Goal: Information Seeking & Learning: Check status

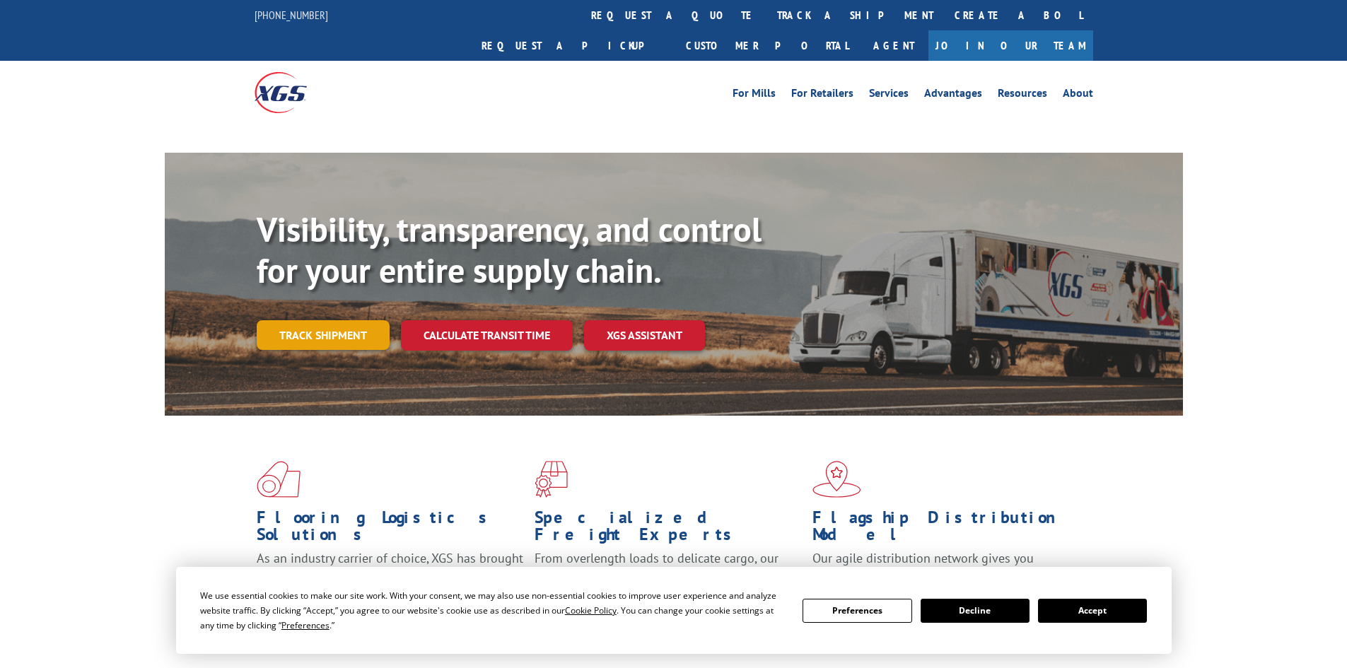
click at [357, 320] on link "Track shipment" at bounding box center [323, 335] width 133 height 30
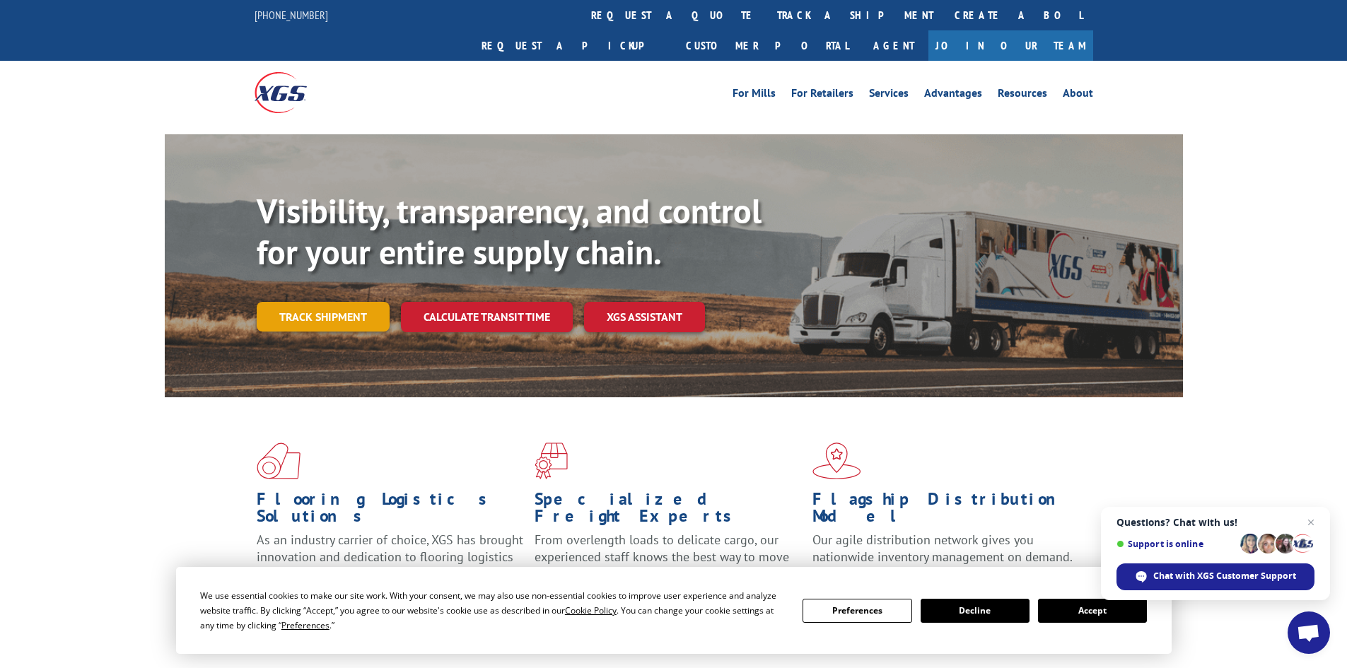
click at [317, 302] on link "Track shipment" at bounding box center [323, 317] width 133 height 30
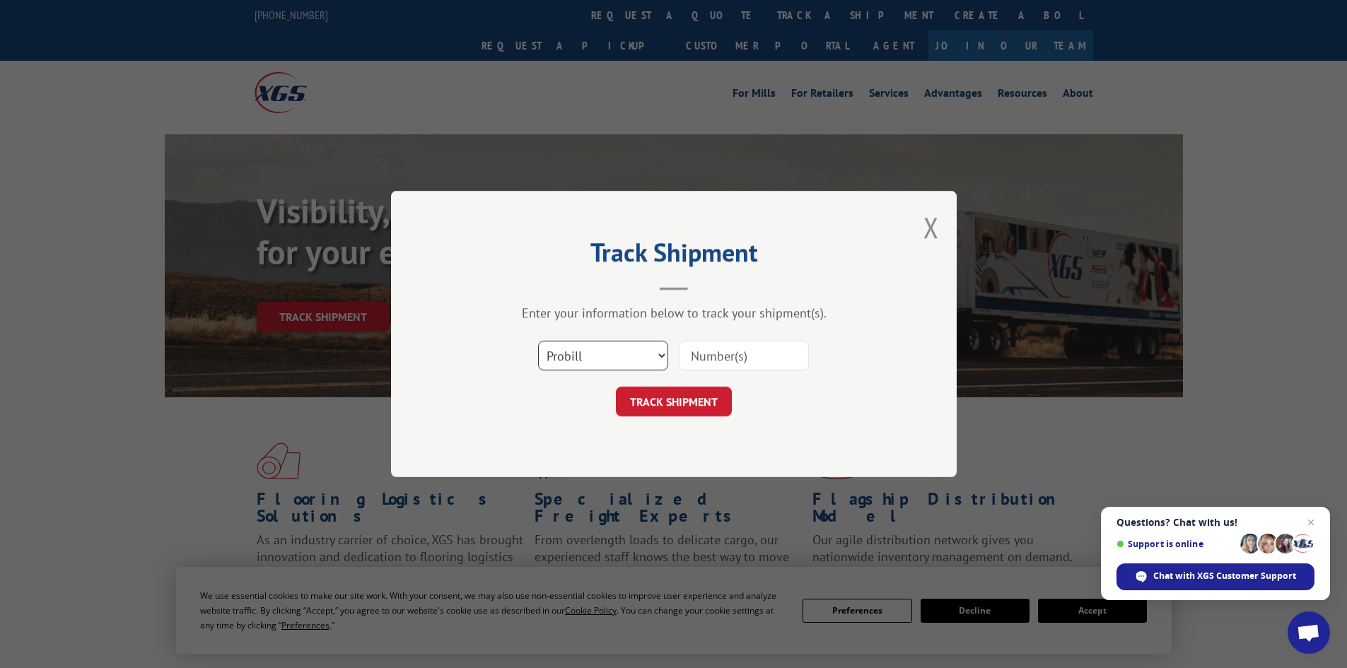
click at [608, 356] on select "Select category... Probill BOL PO" at bounding box center [603, 356] width 130 height 30
select select "bol"
click at [538, 341] on select "Select category... Probill BOL PO" at bounding box center [603, 356] width 130 height 30
click at [736, 352] on input at bounding box center [744, 356] width 130 height 30
paste input "5530820"
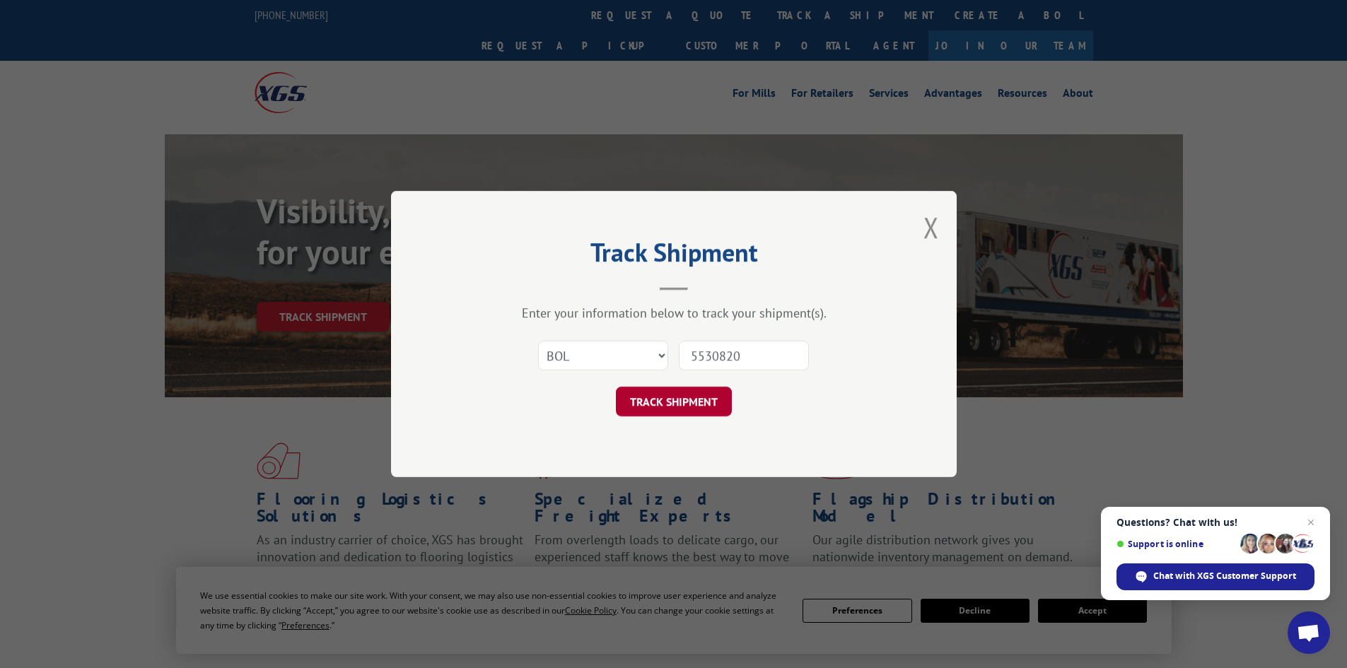
type input "5530820"
click at [634, 402] on button "TRACK SHIPMENT" at bounding box center [674, 402] width 116 height 30
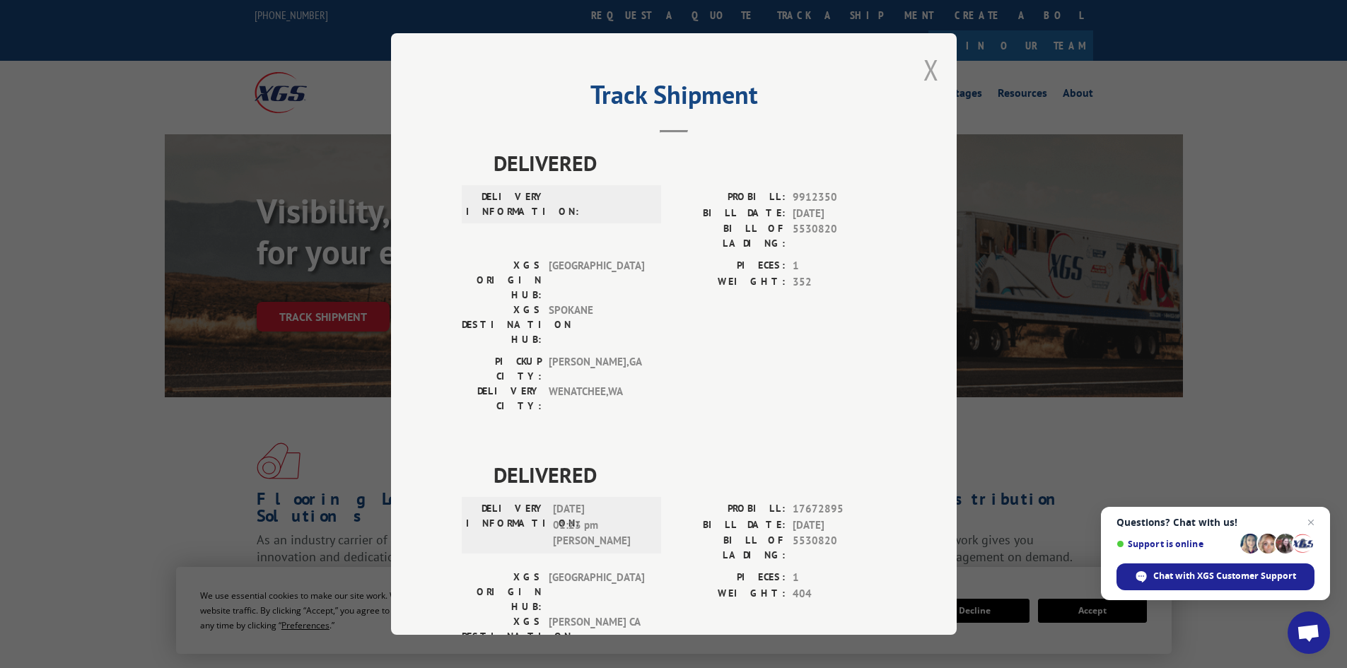
click at [927, 70] on button "Close modal" at bounding box center [931, 69] width 16 height 37
